Goal: Task Accomplishment & Management: Manage account settings

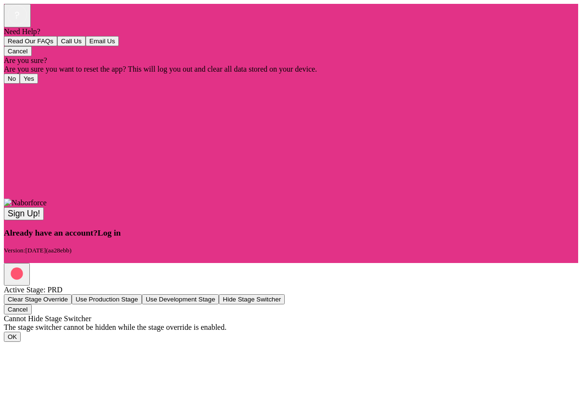
click at [121, 238] on span "Log in" at bounding box center [109, 233] width 23 height 10
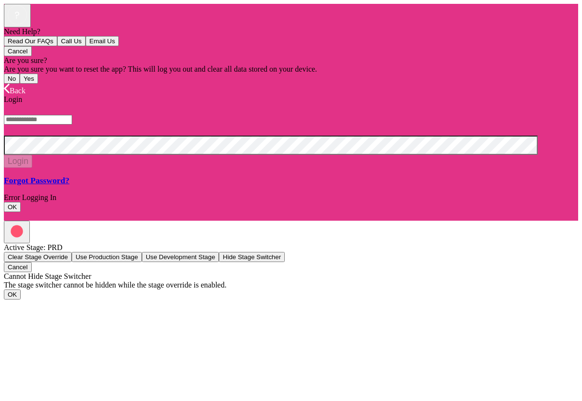
click at [72, 125] on input "text" at bounding box center [38, 120] width 68 height 10
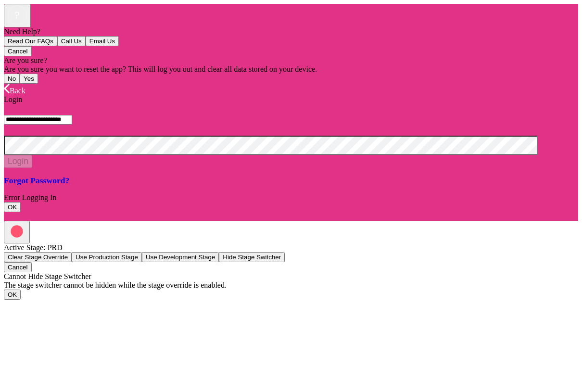
type input "**********"
click at [32, 168] on button "Login" at bounding box center [18, 161] width 28 height 13
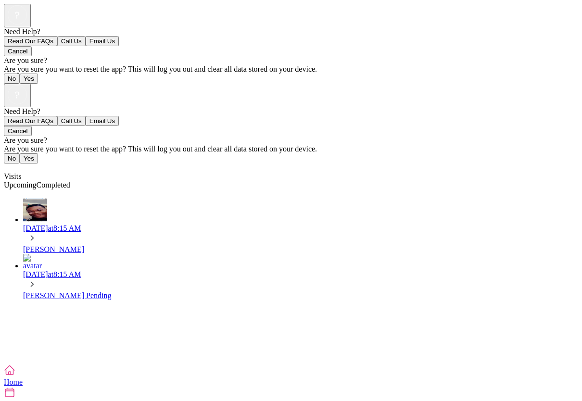
click at [92, 245] on div "[PERSON_NAME]" at bounding box center [300, 249] width 555 height 9
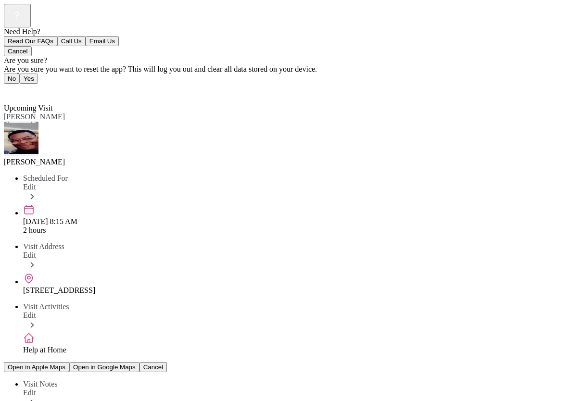
click at [23, 87] on span "Back" at bounding box center [18, 91] width 16 height 8
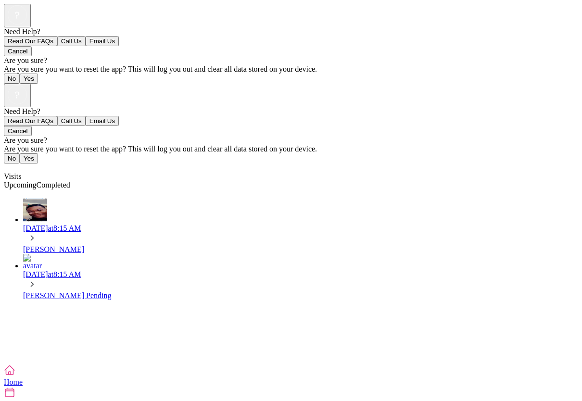
click at [14, 375] on icon at bounding box center [10, 370] width 10 height 9
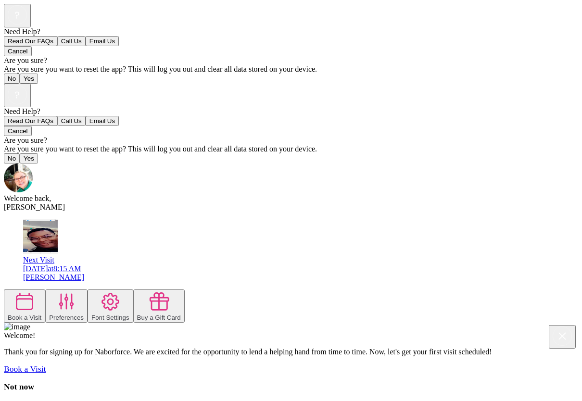
click at [26, 164] on img at bounding box center [18, 178] width 29 height 29
